Goal: Information Seeking & Learning: Understand process/instructions

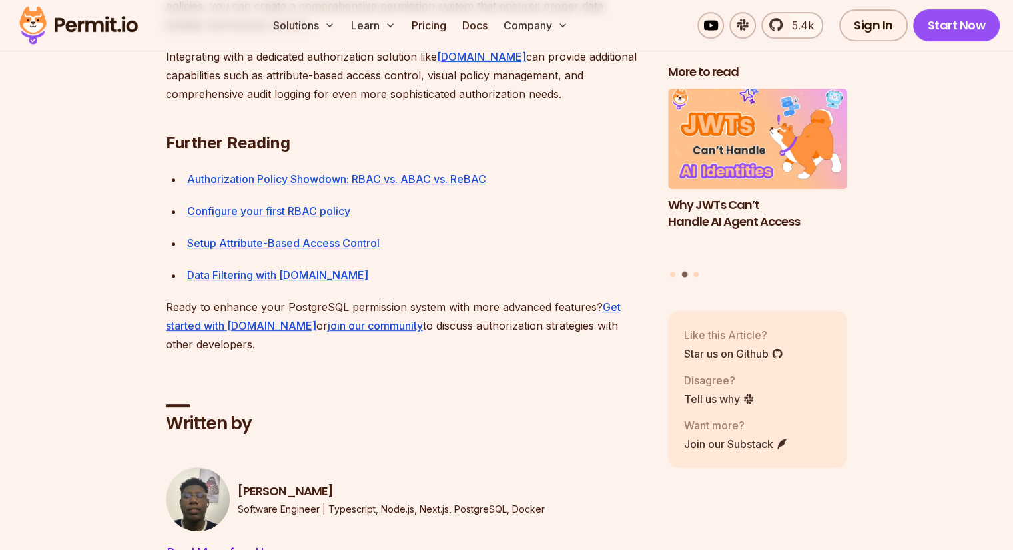
scroll to position [10612, 0]
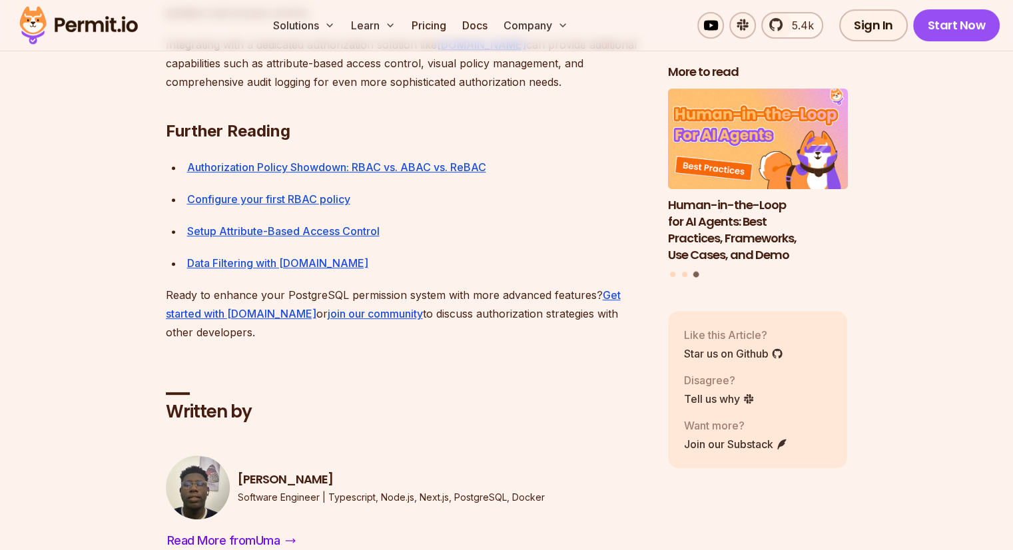
drag, startPoint x: 226, startPoint y: 123, endPoint x: 348, endPoint y: 135, distance: 122.4
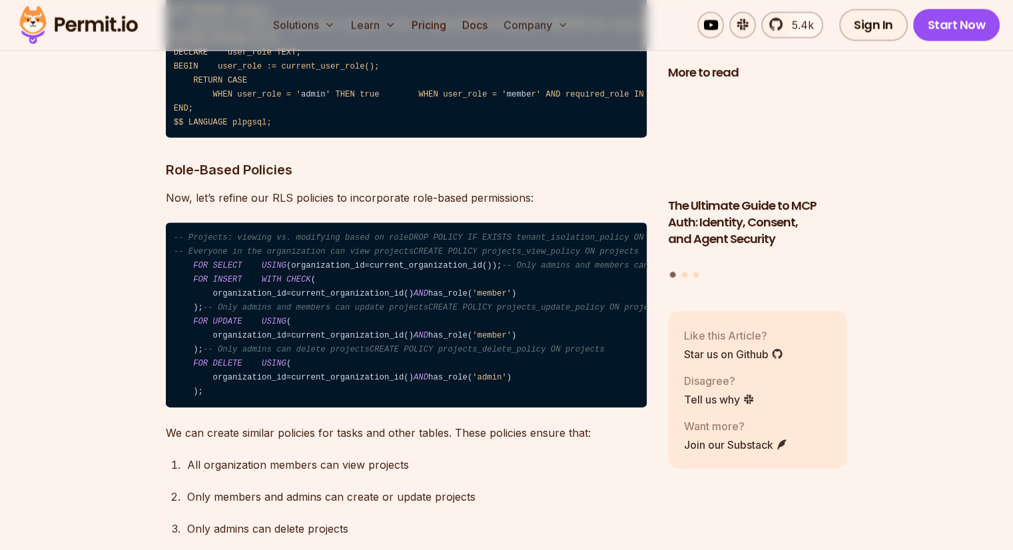
scroll to position [7747, 0]
